Goal: Task Accomplishment & Management: Complete application form

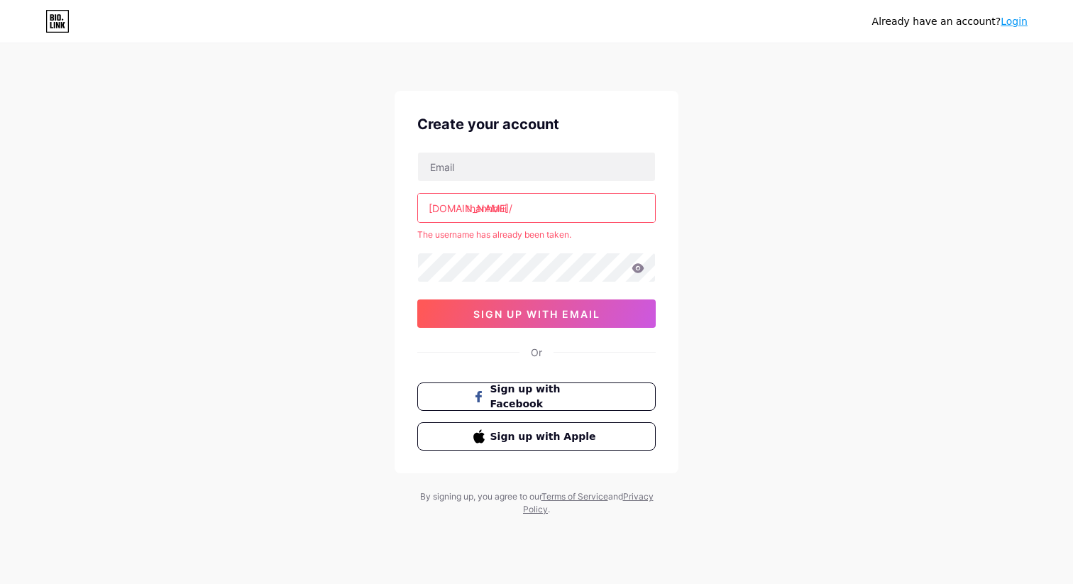
type input "[EMAIL_ADDRESS][DOMAIN_NAME]"
click at [518, 215] on input "thanhbui" at bounding box center [536, 208] width 237 height 28
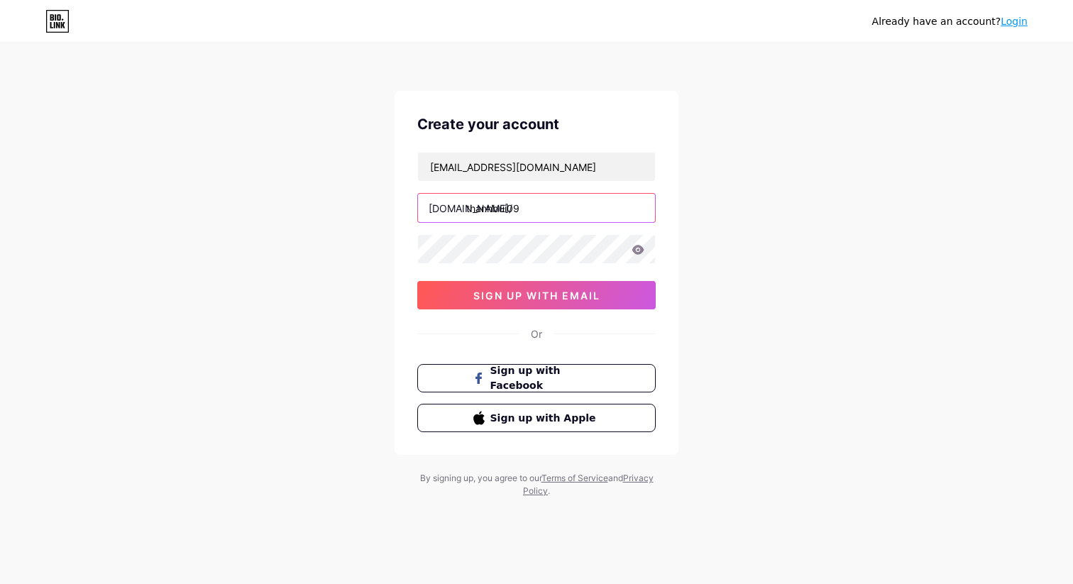
type input "thanhbui09"
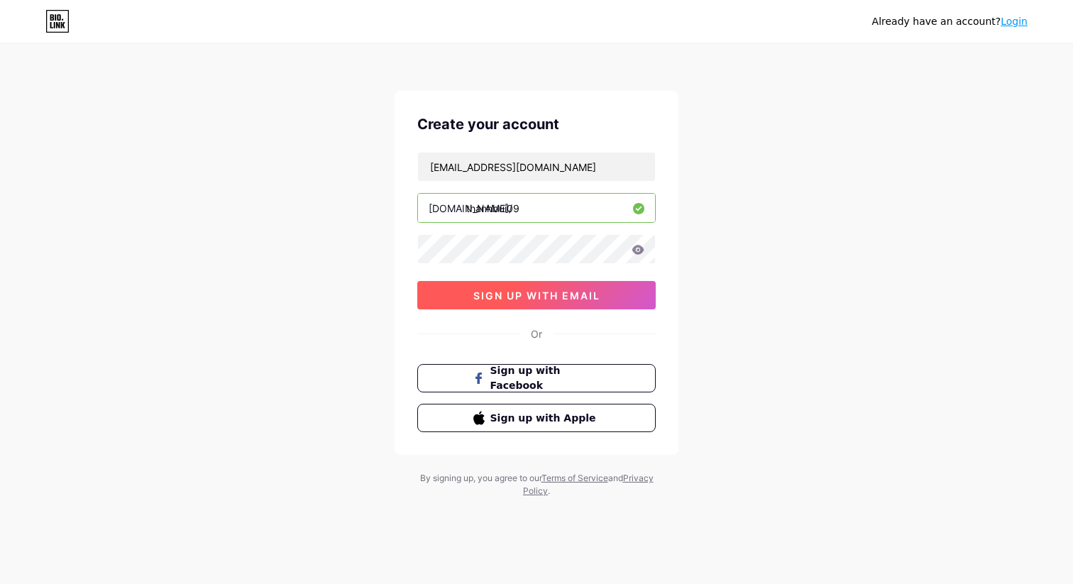
click at [522, 296] on span "sign up with email" at bounding box center [536, 296] width 127 height 12
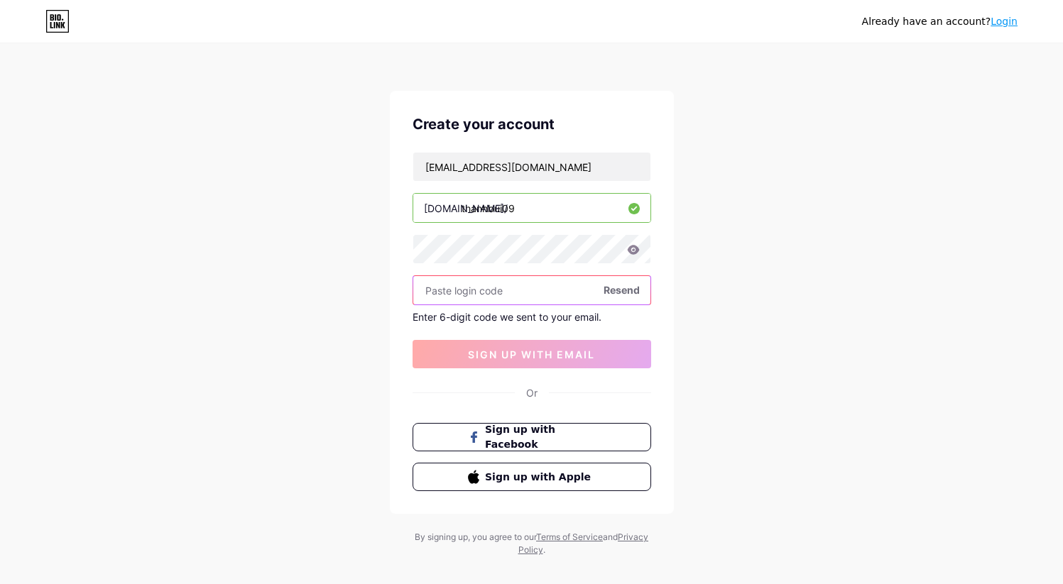
paste input "412670"
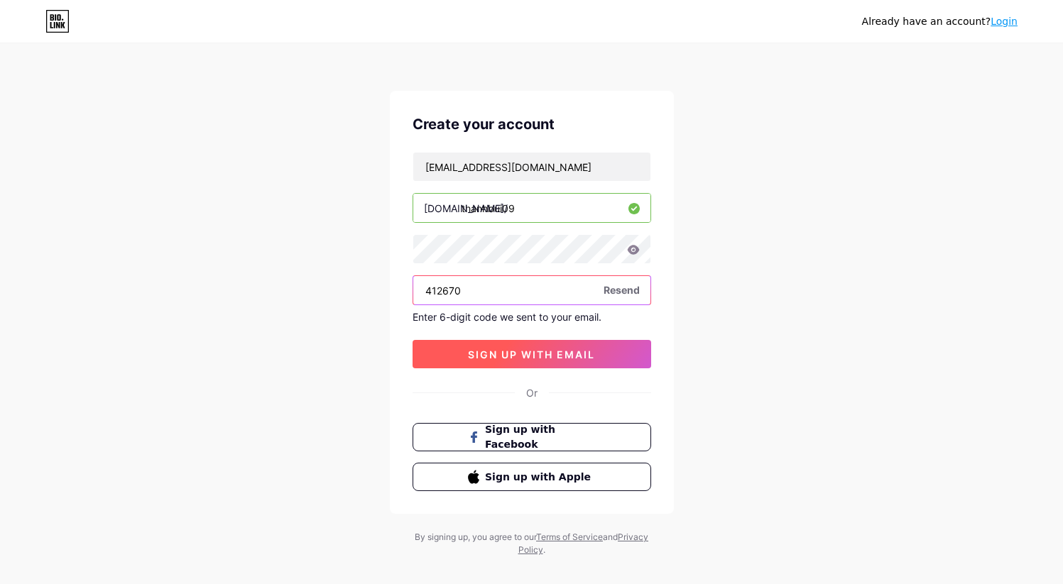
type input "412670"
click at [508, 360] on button "sign up with email" at bounding box center [531, 354] width 239 height 28
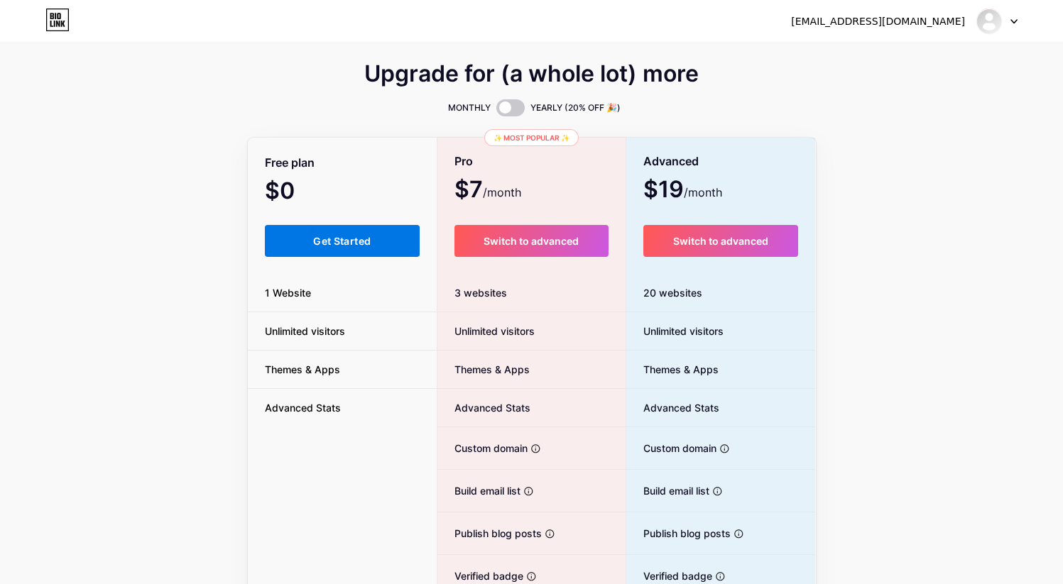
click at [344, 252] on button "Get Started" at bounding box center [342, 241] width 155 height 32
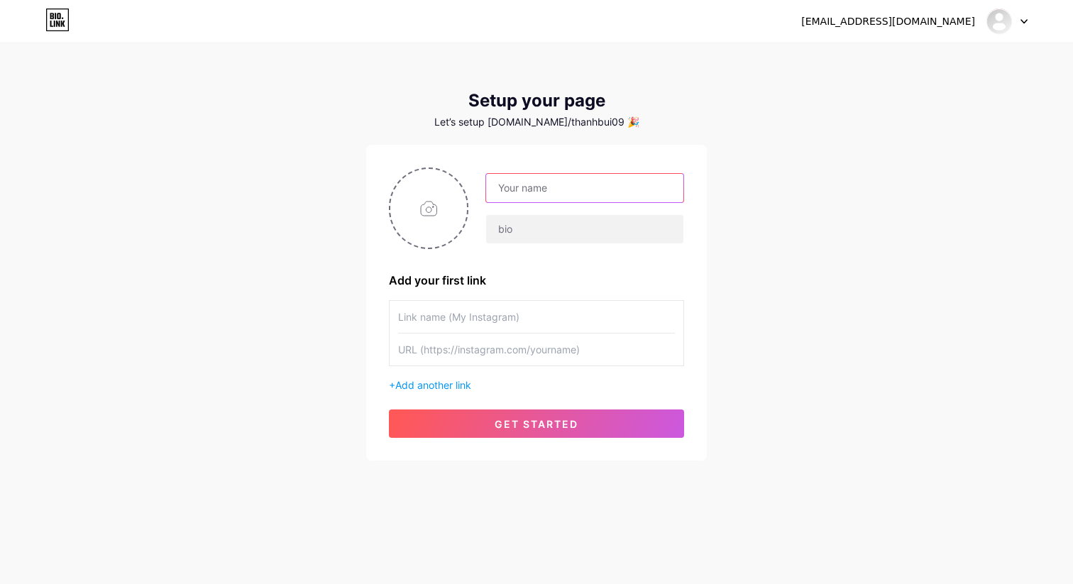
click at [577, 192] on input "text" at bounding box center [584, 188] width 197 height 28
type input "ThanhBui"
click at [573, 231] on input "text" at bounding box center [584, 229] width 197 height 28
type input "@thanhbui28"
click at [489, 319] on input "text" at bounding box center [536, 317] width 277 height 32
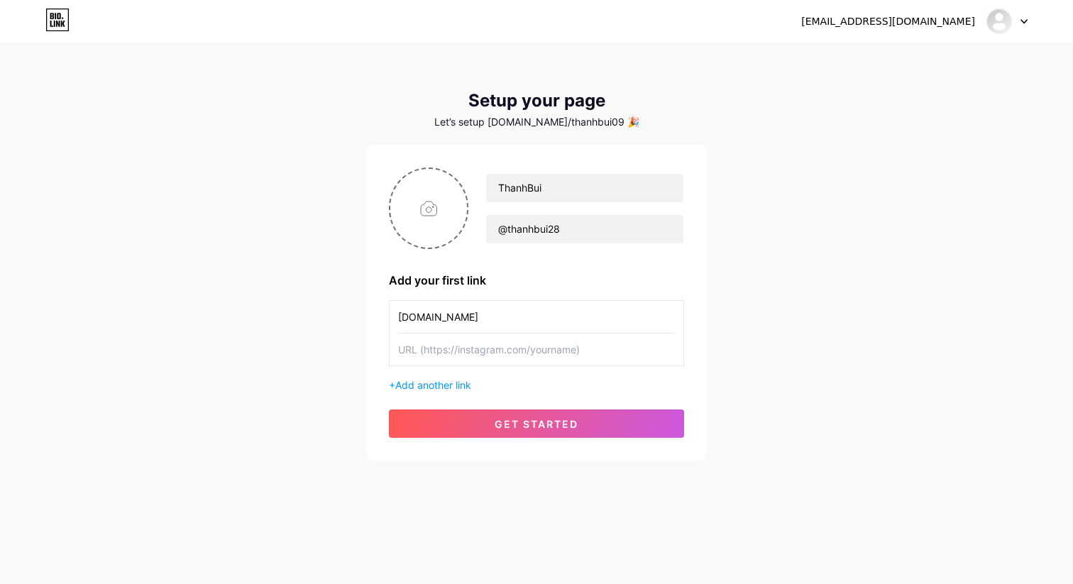
click at [429, 317] on input "[DOMAIN_NAME]" at bounding box center [536, 317] width 277 height 32
type input "[DOMAIN_NAME]"
click at [432, 352] on input "text" at bounding box center [536, 350] width 277 height 32
click at [549, 349] on input "[URL][DOMAIN_NAME]" at bounding box center [536, 350] width 277 height 32
paste input "[DOMAIN_NAME]"
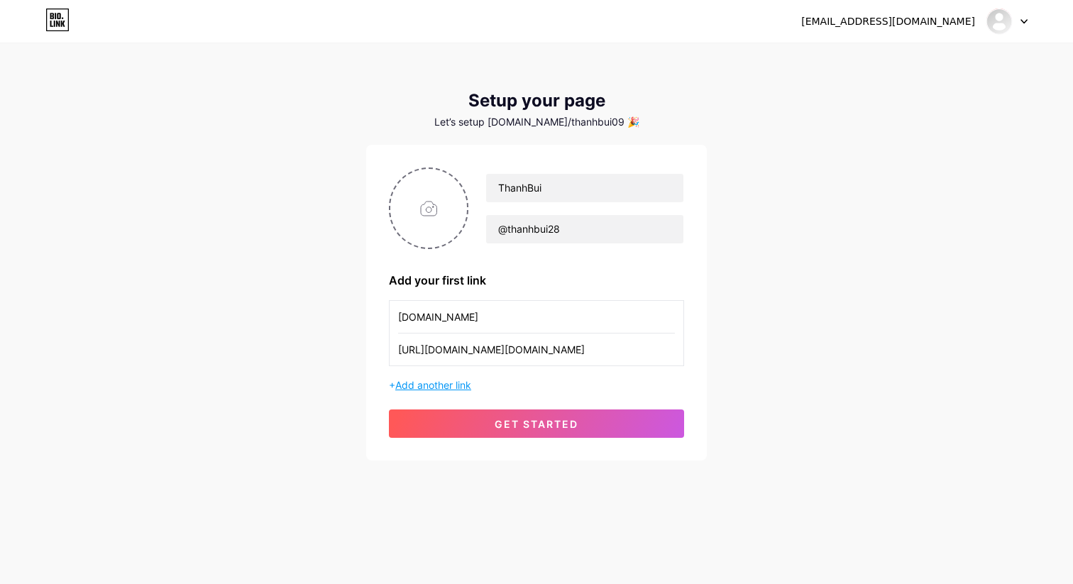
type input "[URL][DOMAIN_NAME][DOMAIN_NAME]"
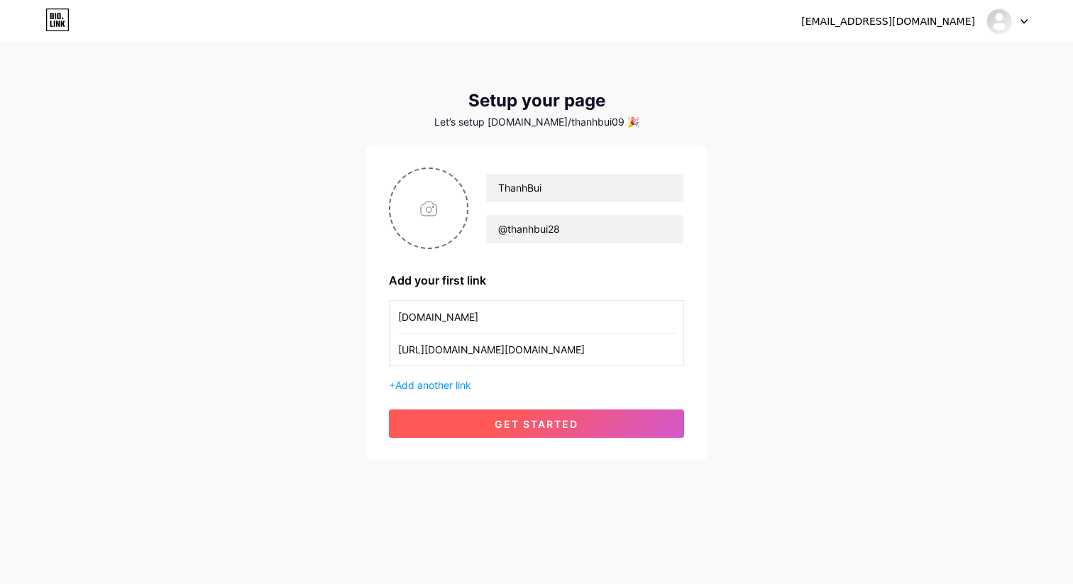
click at [504, 424] on span "get started" at bounding box center [537, 424] width 84 height 12
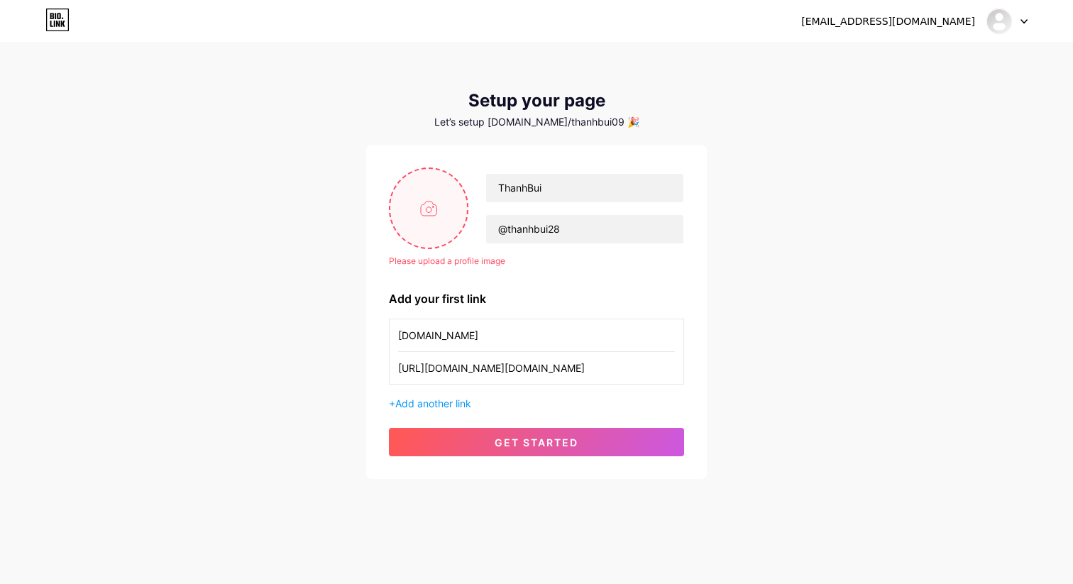
click at [437, 215] on input "file" at bounding box center [428, 208] width 77 height 79
click at [424, 208] on input "file" at bounding box center [428, 208] width 77 height 79
type input "C:\fakepath\icons8-user-100.png"
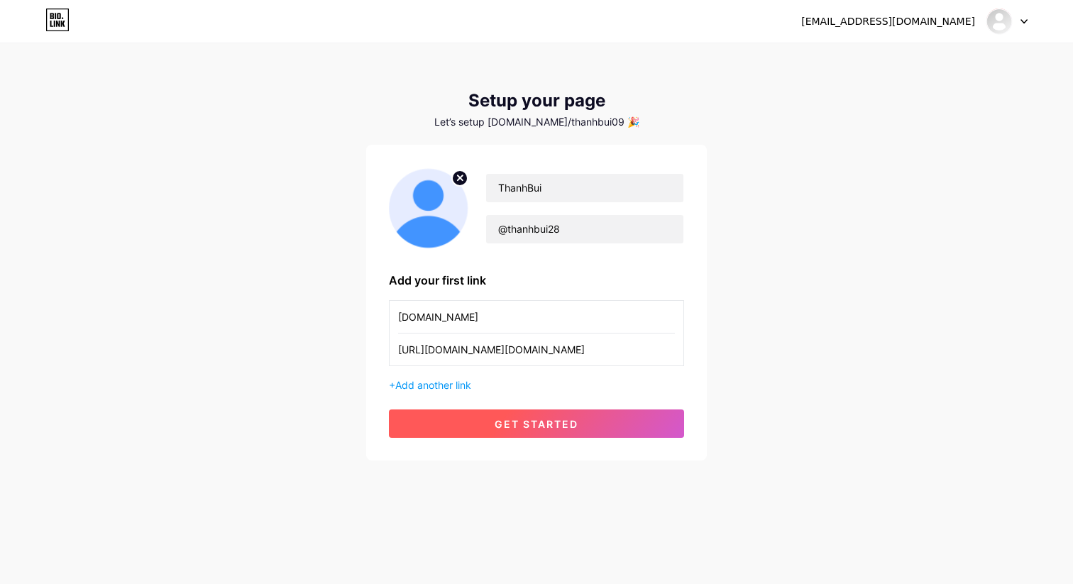
click at [514, 432] on button "get started" at bounding box center [536, 424] width 295 height 28
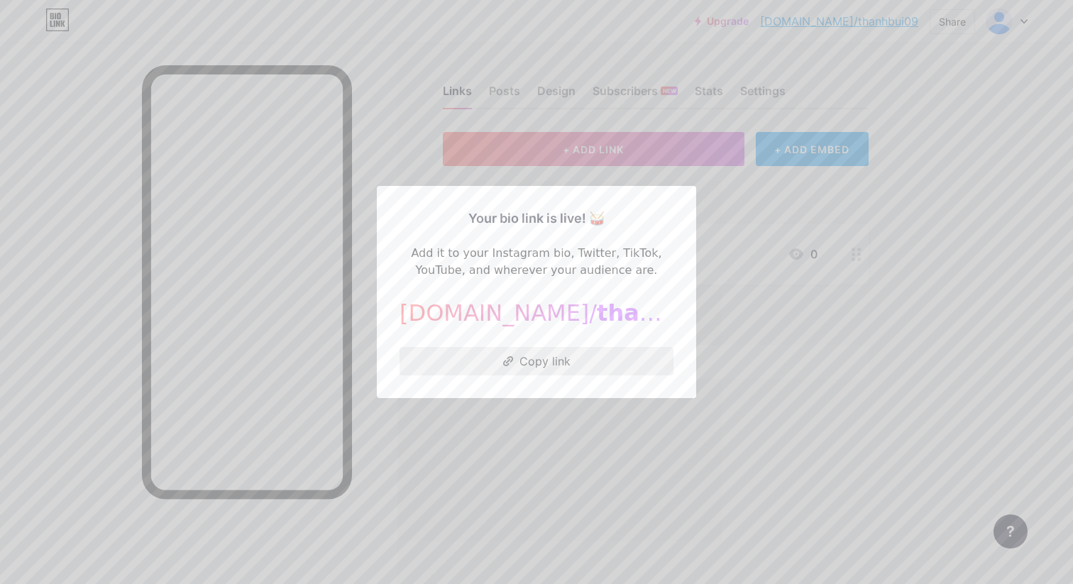
click at [545, 361] on button "Copy link" at bounding box center [537, 361] width 274 height 28
click at [769, 405] on div at bounding box center [536, 292] width 1073 height 584
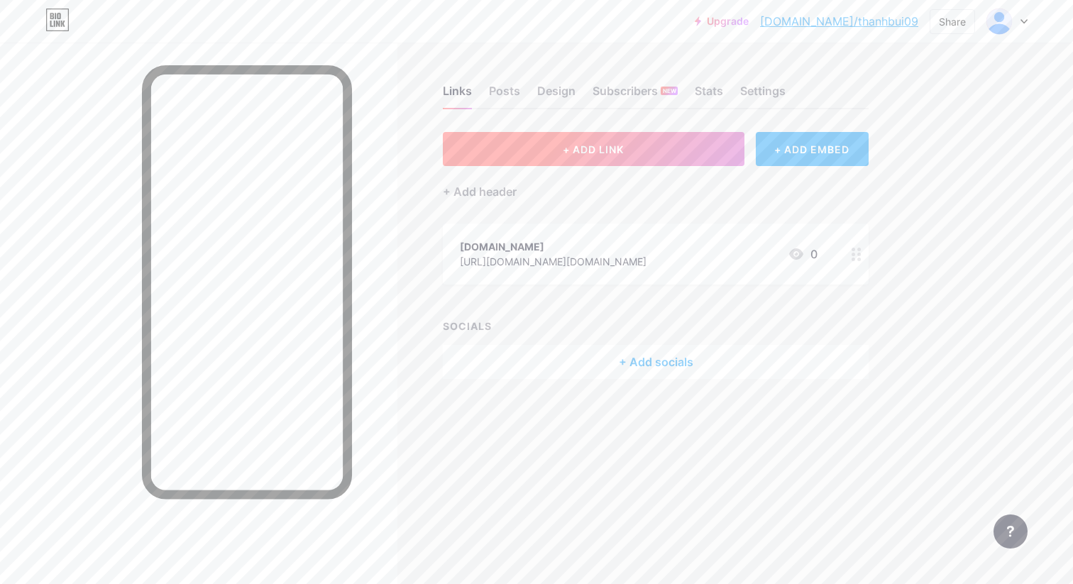
click at [611, 147] on span "+ ADD LINK" at bounding box center [593, 149] width 61 height 12
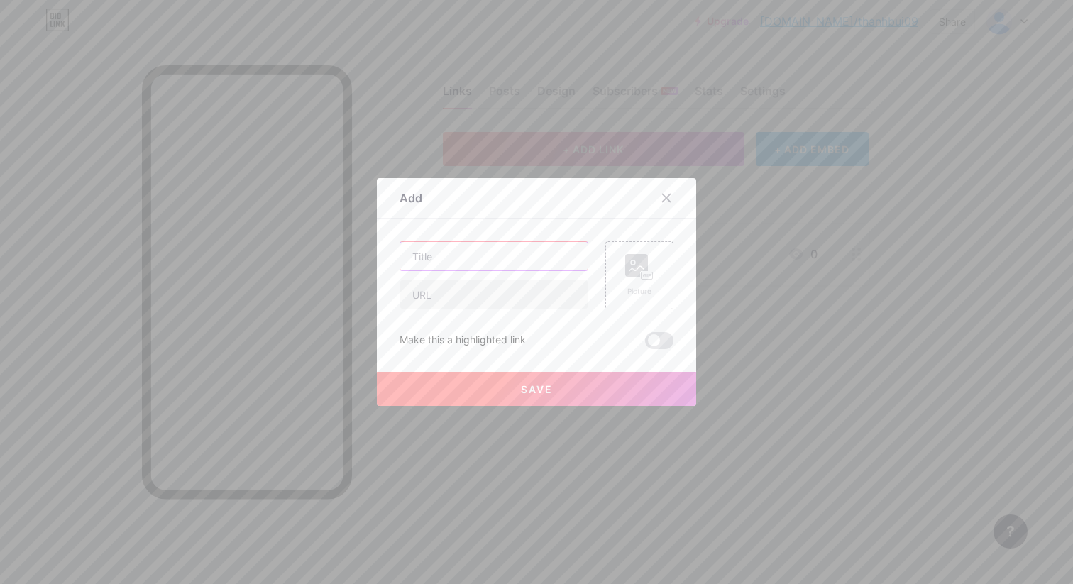
click at [444, 259] on input "text" at bounding box center [493, 256] width 187 height 28
type input "Cookie Editor"
click at [432, 293] on input "text" at bounding box center [493, 294] width 187 height 28
type input "[URL][DOMAIN_NAME][DOMAIN_NAME]"
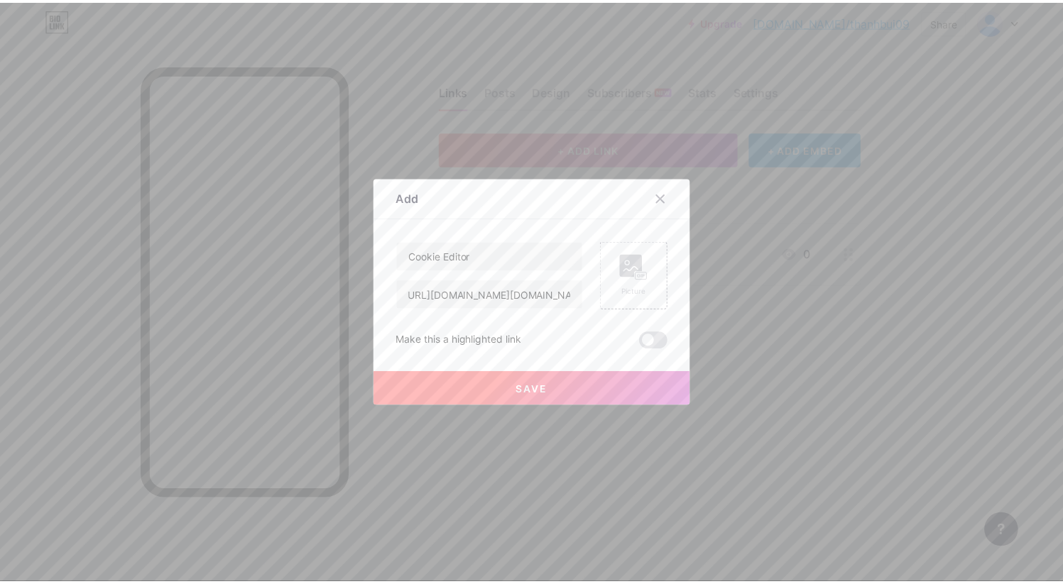
scroll to position [0, 0]
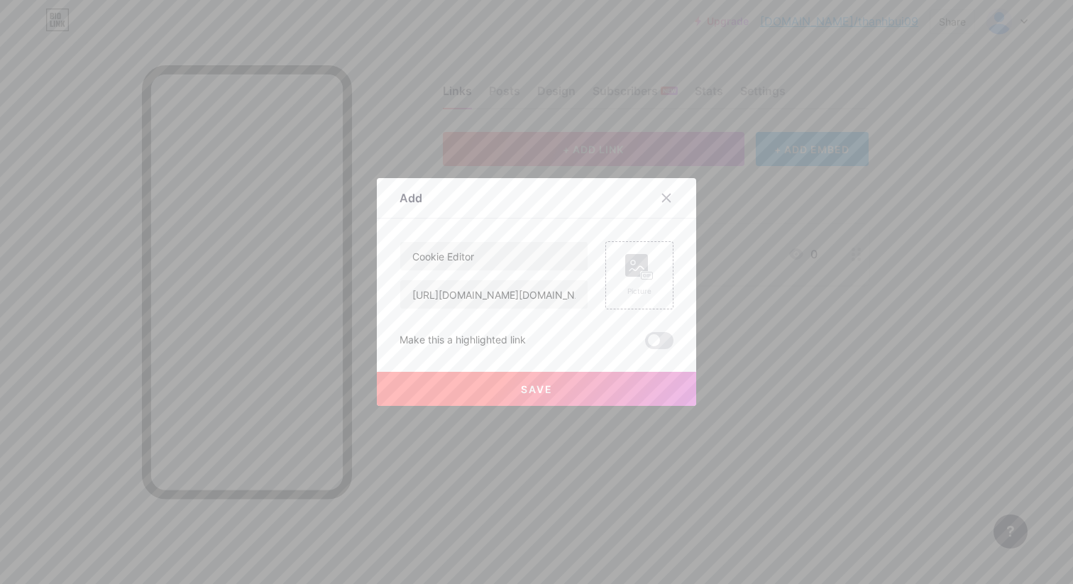
click at [531, 394] on span "Save" at bounding box center [537, 389] width 32 height 12
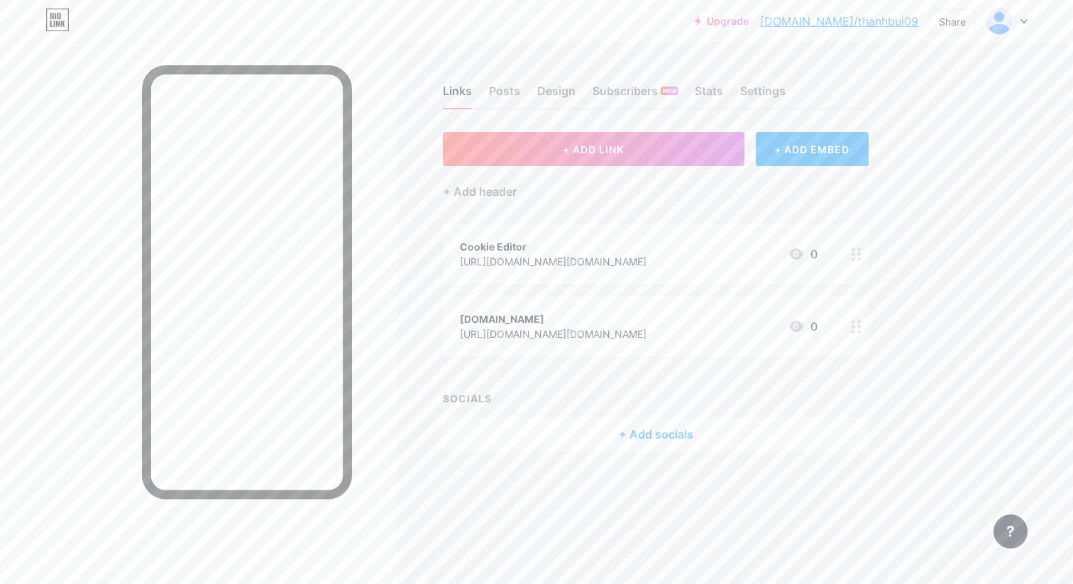
click at [850, 23] on link "[DOMAIN_NAME]/thanhbui09" at bounding box center [839, 21] width 158 height 17
click at [549, 87] on div "Design" at bounding box center [556, 95] width 38 height 26
